Goal: Complete application form

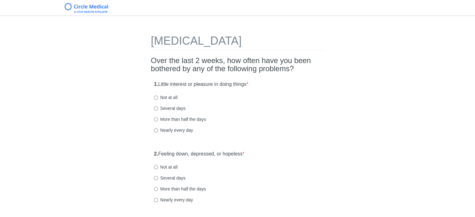
click at [167, 98] on label "Not at all" at bounding box center [165, 97] width 23 height 6
click at [158, 98] on input "Not at all" at bounding box center [156, 97] width 4 height 4
radio input "true"
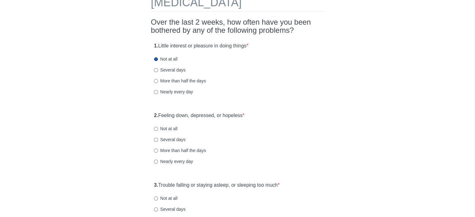
scroll to position [43, 0]
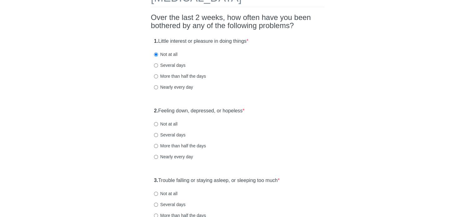
click at [170, 122] on label "Not at all" at bounding box center [165, 124] width 23 height 6
click at [158, 122] on input "Not at all" at bounding box center [156, 124] width 4 height 4
radio input "true"
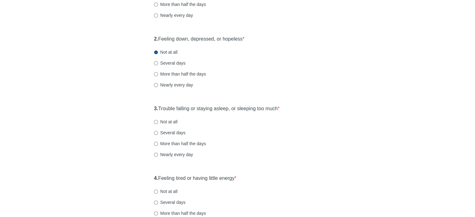
scroll to position [119, 0]
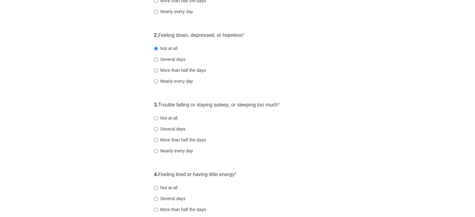
click at [178, 127] on label "Several days" at bounding box center [170, 129] width 32 height 6
click at [158, 127] on input "Several days" at bounding box center [156, 129] width 4 height 4
radio input "true"
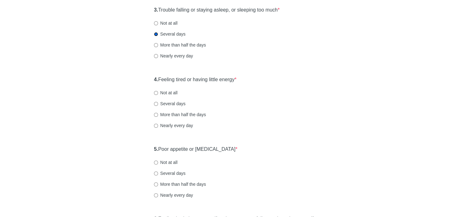
scroll to position [214, 0]
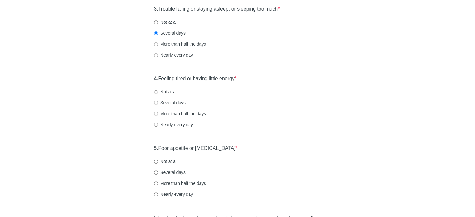
click at [168, 102] on label "Several days" at bounding box center [170, 103] width 32 height 6
click at [158, 102] on input "Several days" at bounding box center [156, 103] width 4 height 4
radio input "true"
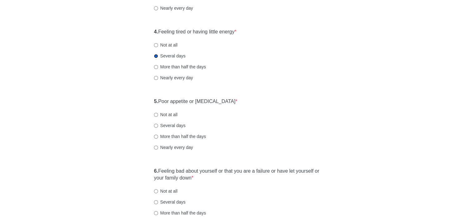
scroll to position [269, 0]
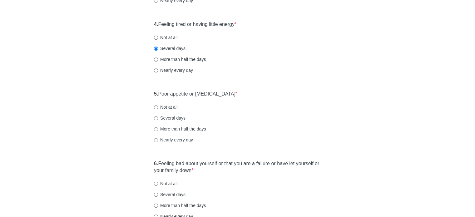
click at [165, 106] on label "Not at all" at bounding box center [165, 107] width 23 height 6
click at [158, 106] on input "Not at all" at bounding box center [156, 107] width 4 height 4
radio input "true"
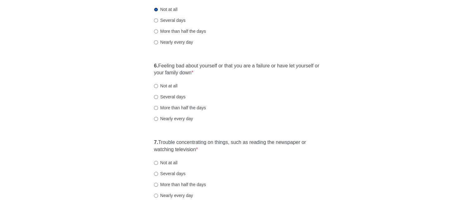
scroll to position [368, 0]
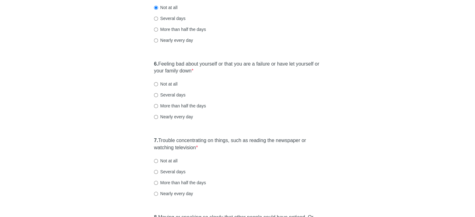
click at [165, 82] on label "Not at all" at bounding box center [165, 84] width 23 height 6
click at [158, 82] on input "Not at all" at bounding box center [156, 84] width 4 height 4
radio input "true"
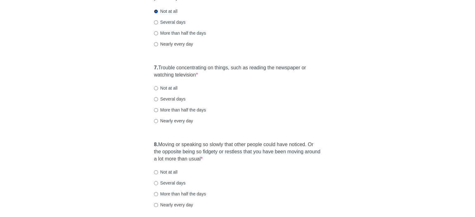
scroll to position [443, 0]
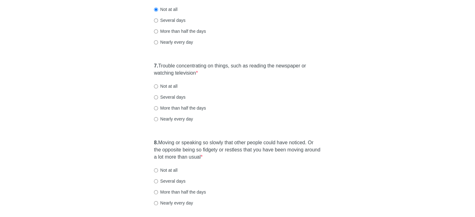
click at [167, 85] on label "Not at all" at bounding box center [165, 86] width 23 height 6
click at [158, 85] on input "Not at all" at bounding box center [156, 86] width 4 height 4
radio input "true"
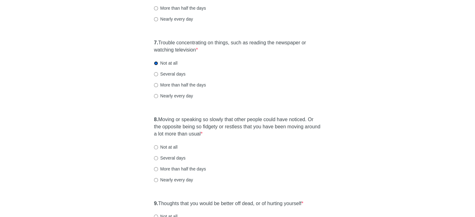
scroll to position [445, 0]
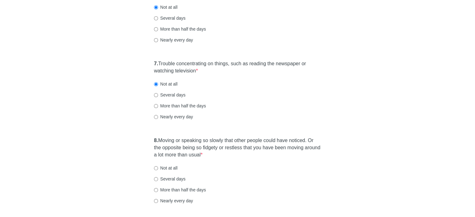
click at [166, 167] on label "Not at all" at bounding box center [165, 168] width 23 height 6
click at [158, 167] on input "Not at all" at bounding box center [156, 168] width 4 height 4
radio input "true"
click at [162, 179] on label "Several days" at bounding box center [170, 179] width 32 height 6
click at [158, 179] on input "Several days" at bounding box center [156, 179] width 4 height 4
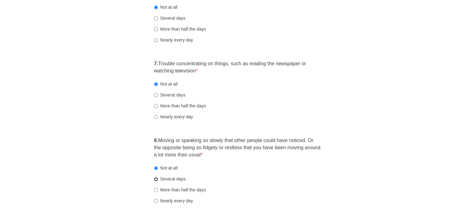
radio input "true"
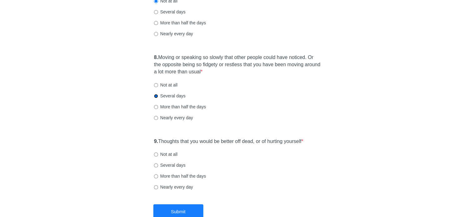
scroll to position [567, 0]
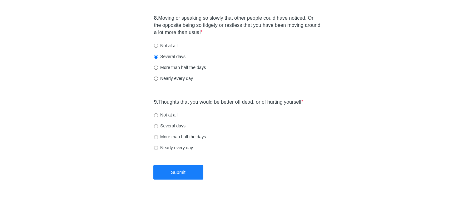
click at [171, 115] on label "Not at all" at bounding box center [165, 115] width 23 height 6
click at [158, 115] on input "Not at all" at bounding box center [156, 115] width 4 height 4
radio input "true"
click at [193, 171] on button "Submit" at bounding box center [178, 172] width 50 height 15
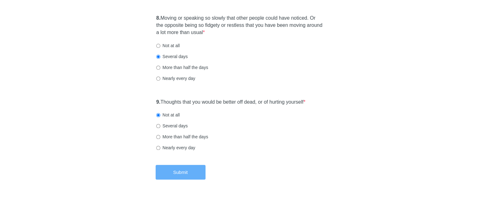
scroll to position [0, 0]
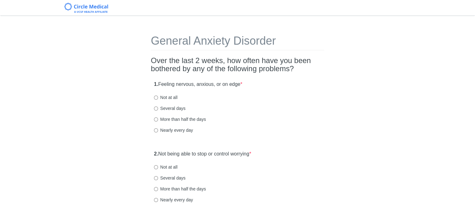
click at [176, 120] on label "More than half the days" at bounding box center [180, 119] width 52 height 6
click at [158, 120] on input "More than half the days" at bounding box center [156, 119] width 4 height 4
radio input "true"
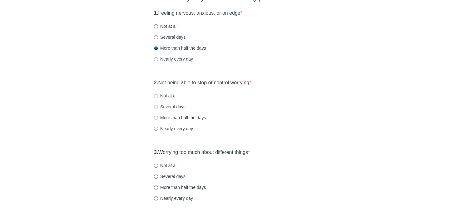
scroll to position [72, 0]
click at [165, 94] on label "Not at all" at bounding box center [165, 95] width 23 height 6
click at [158, 94] on input "Not at all" at bounding box center [156, 95] width 4 height 4
radio input "true"
click at [165, 165] on label "Not at all" at bounding box center [165, 164] width 23 height 6
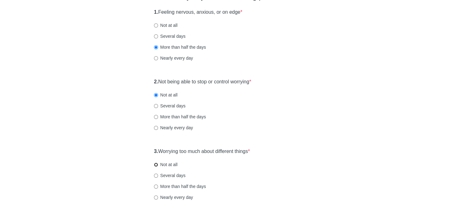
click at [158, 165] on input "Not at all" at bounding box center [156, 165] width 4 height 4
radio input "true"
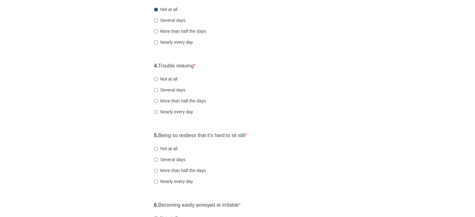
scroll to position [228, 0]
click at [170, 77] on label "Not at all" at bounding box center [165, 78] width 23 height 6
click at [158, 77] on input "Not at all" at bounding box center [156, 78] width 4 height 4
radio input "true"
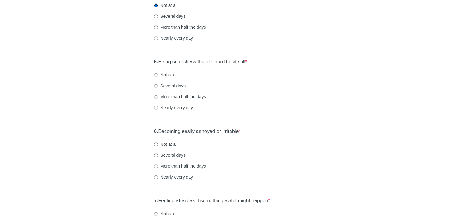
scroll to position [302, 0]
click at [171, 84] on label "Several days" at bounding box center [170, 84] width 32 height 6
click at [158, 84] on input "Several days" at bounding box center [156, 85] width 4 height 4
radio input "true"
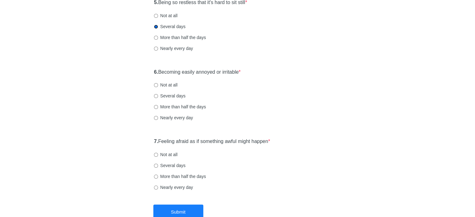
scroll to position [364, 0]
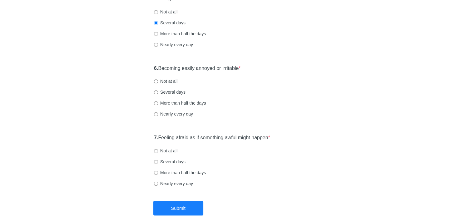
click at [172, 92] on label "Several days" at bounding box center [170, 92] width 32 height 6
click at [158, 92] on input "Several days" at bounding box center [156, 92] width 4 height 4
radio input "true"
click at [174, 151] on label "Not at all" at bounding box center [165, 151] width 23 height 6
click at [158, 151] on input "Not at all" at bounding box center [156, 151] width 4 height 4
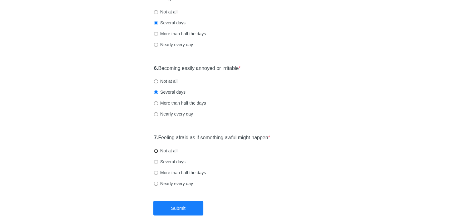
radio input "true"
click at [183, 213] on button "Submit" at bounding box center [178, 208] width 50 height 15
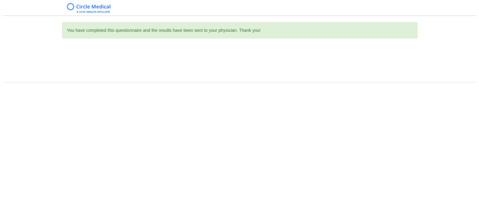
scroll to position [0, 0]
